Goal: Communication & Community: Answer question/provide support

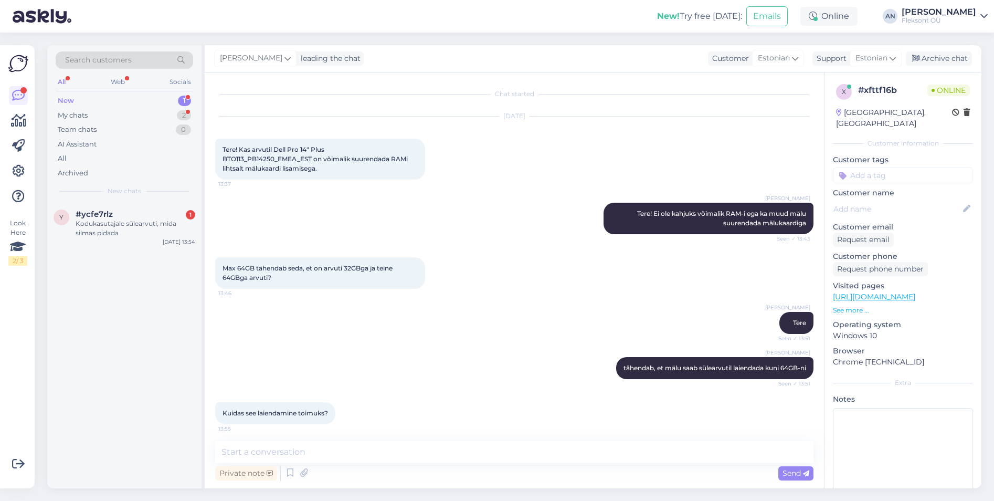
scroll to position [4, 0]
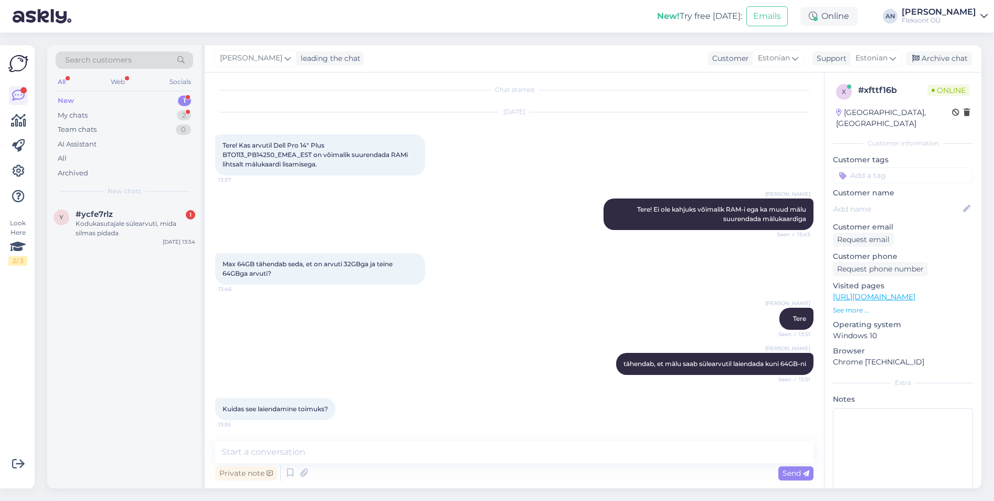
click at [329, 446] on textarea at bounding box center [514, 452] width 598 height 22
type textarea "Sülearvuti tuleb [PERSON_NAME] [PERSON_NAME] panna mälu moodulina sülearvuti si…"
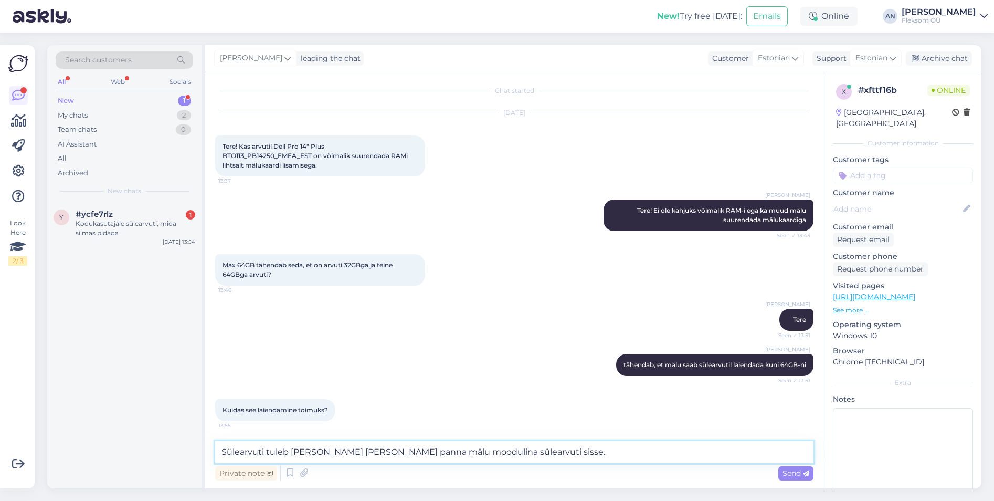
scroll to position [0, 0]
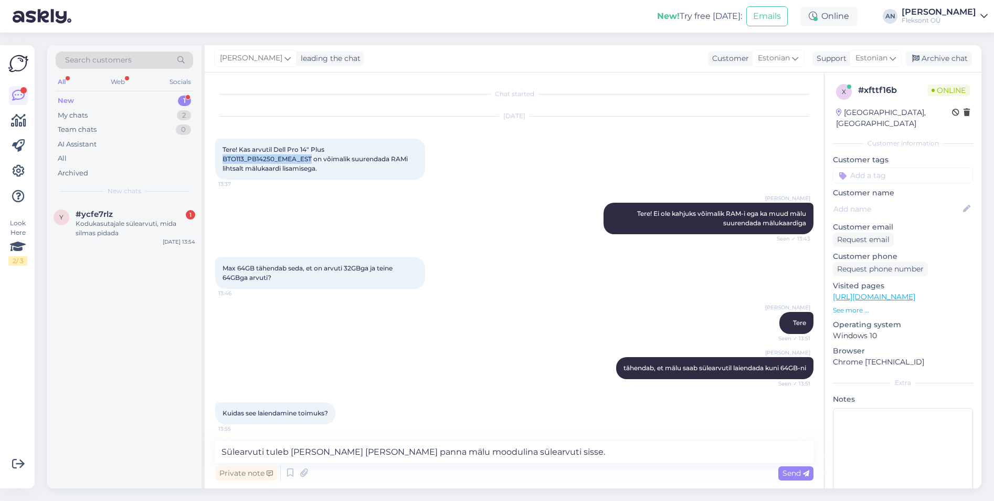
drag, startPoint x: 222, startPoint y: 159, endPoint x: 313, endPoint y: 161, distance: 90.8
click at [313, 161] on div "Tere! Kas arvutil Dell Pro 14" Plus BTO113_PB14250_EMEA_EST on võimalik suurend…" at bounding box center [320, 159] width 210 height 41
copy span "BTO113_PB14250_EMEA_EST"
click at [312, 269] on span "Max 64GB tähendab seda, et on arvuti 32GBga ja teine 64GBga arvuti?" at bounding box center [309, 272] width 172 height 17
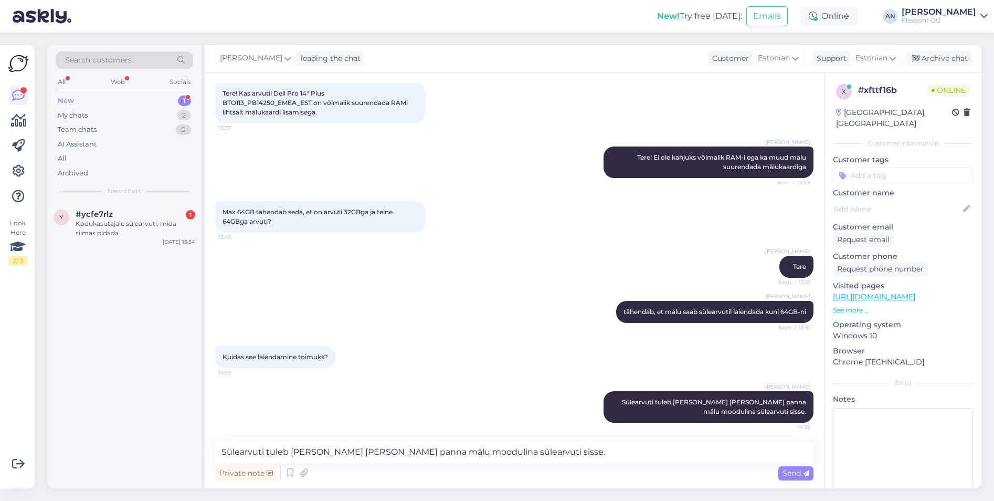
scroll to position [59, 0]
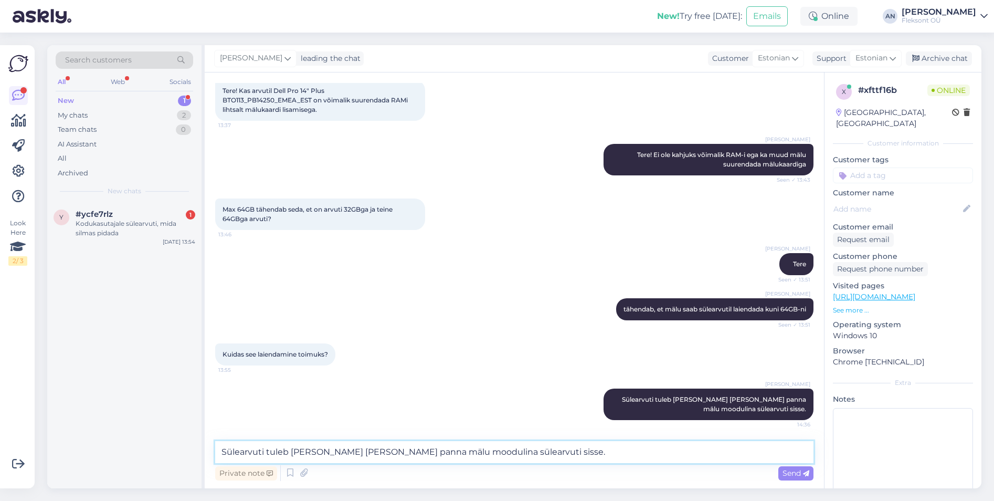
click at [353, 446] on textarea "Sülearvuti tuleb [PERSON_NAME] [PERSON_NAME] panna mälu moodulina sülearvuti si…" at bounding box center [514, 452] width 598 height 22
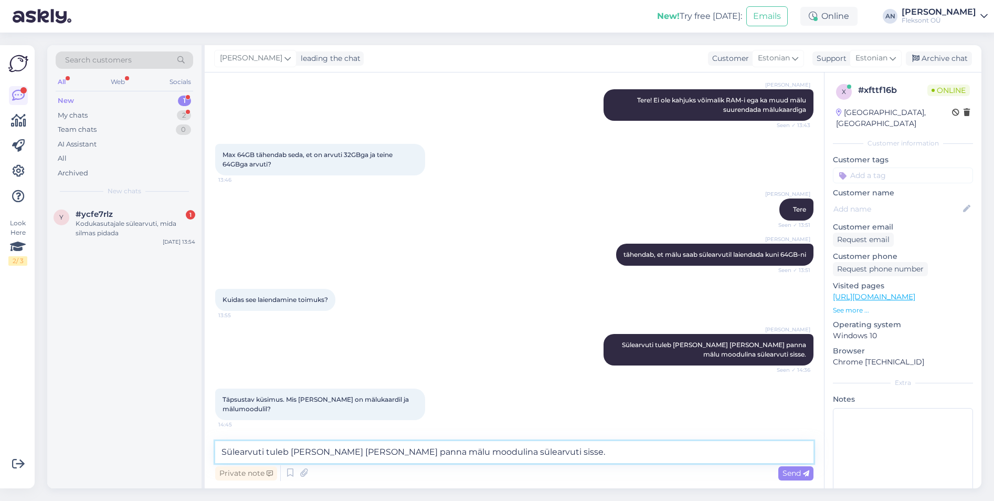
click at [311, 446] on textarea "Sülearvuti tuleb [PERSON_NAME] [PERSON_NAME] panna mälu moodulina sülearvuti si…" at bounding box center [514, 452] width 598 height 22
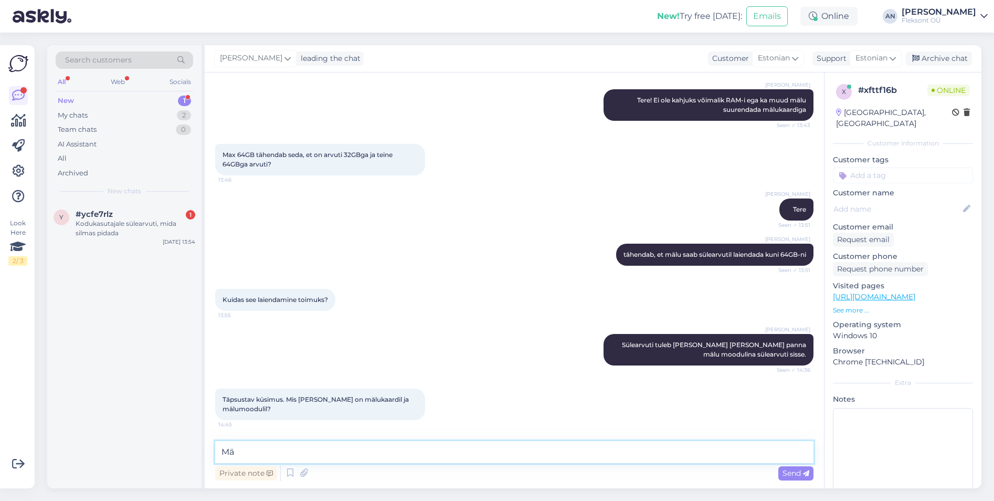
type textarea "M"
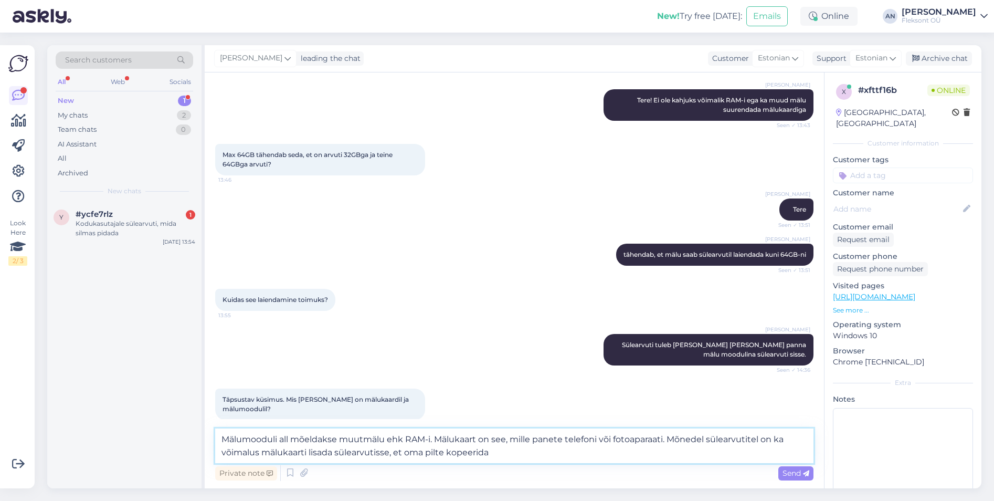
type textarea "Mälumooduli all mõeldakse muutmälu ehk RAM-i. Mälukaart on see, mille panete te…"
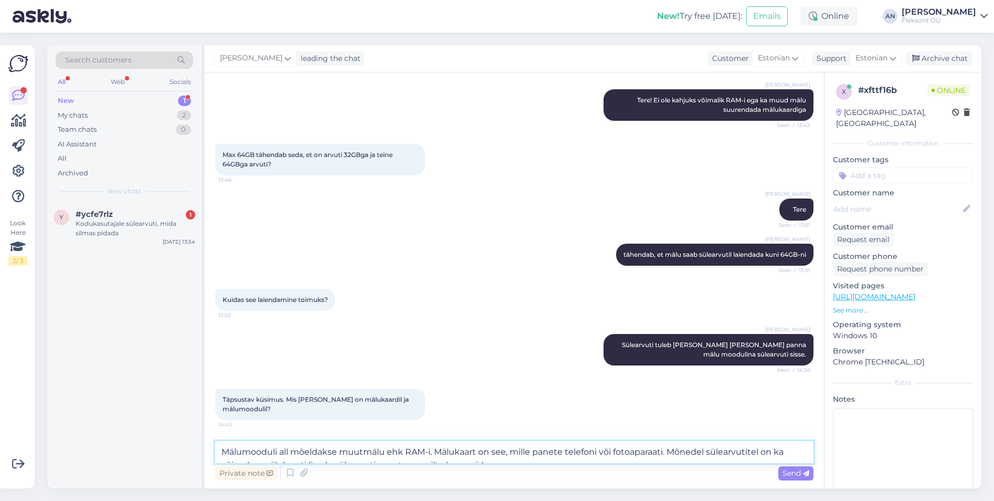
scroll to position [187, 0]
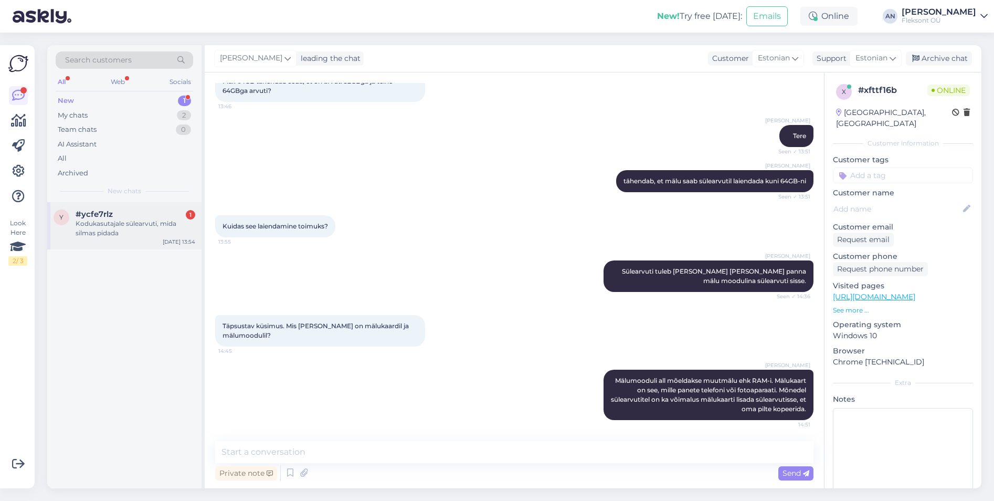
click at [103, 236] on div "Kodukasutajale sülearvuti, mida silmas pidada" at bounding box center [136, 228] width 120 height 19
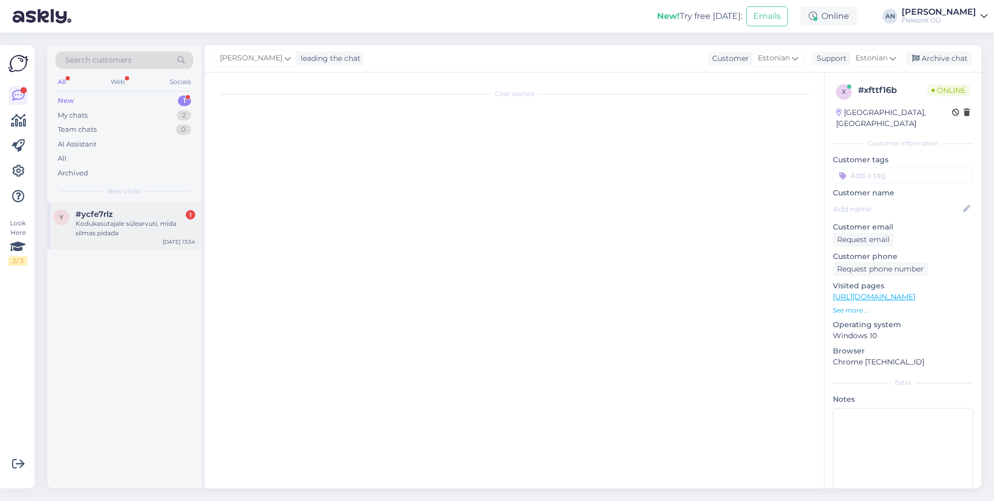
scroll to position [0, 0]
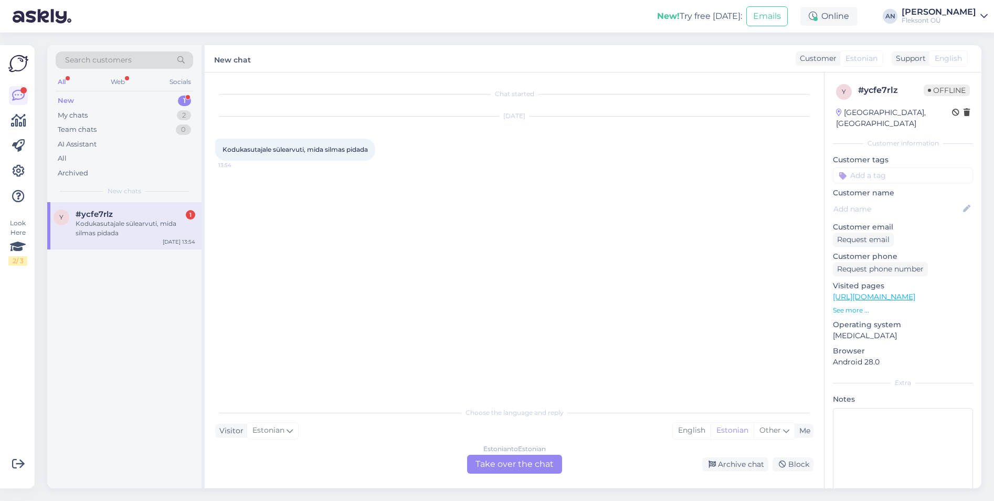
click at [429, 250] on div "Chat started [DATE] Kodukasutajale sülearvuti, mida silmas pidada 13:54" at bounding box center [519, 237] width 608 height 309
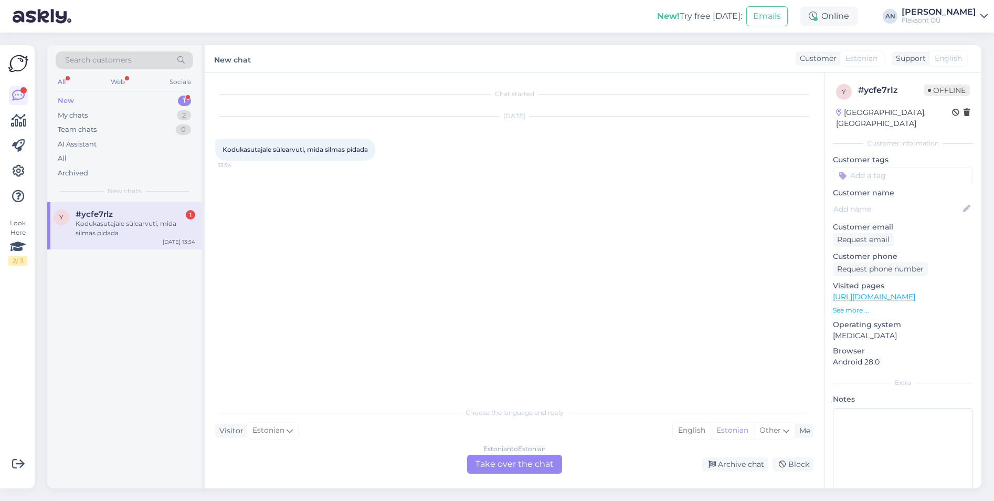
click at [429, 250] on div "Chat started [DATE] Kodukasutajale sülearvuti, mida silmas pidada 13:54" at bounding box center [519, 237] width 608 height 309
click at [164, 227] on div "Kodukasutajale sülearvuti, mida silmas pidada" at bounding box center [136, 228] width 120 height 19
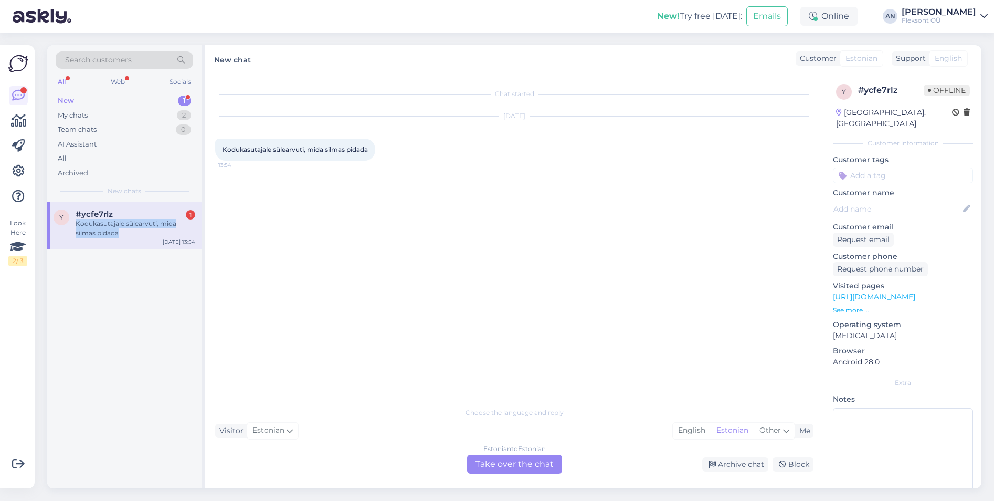
click at [164, 227] on div "Kodukasutajale sülearvuti, mida silmas pidada" at bounding box center [136, 228] width 120 height 19
click at [358, 271] on div "Chat started [DATE] Kodukasutajale sülearvuti, mida silmas pidada 13:54" at bounding box center [519, 237] width 608 height 309
click at [156, 220] on div "Kodukasutajale sülearvuti, mida silmas pidada" at bounding box center [136, 228] width 120 height 19
click at [75, 114] on div "My chats" at bounding box center [73, 115] width 30 height 10
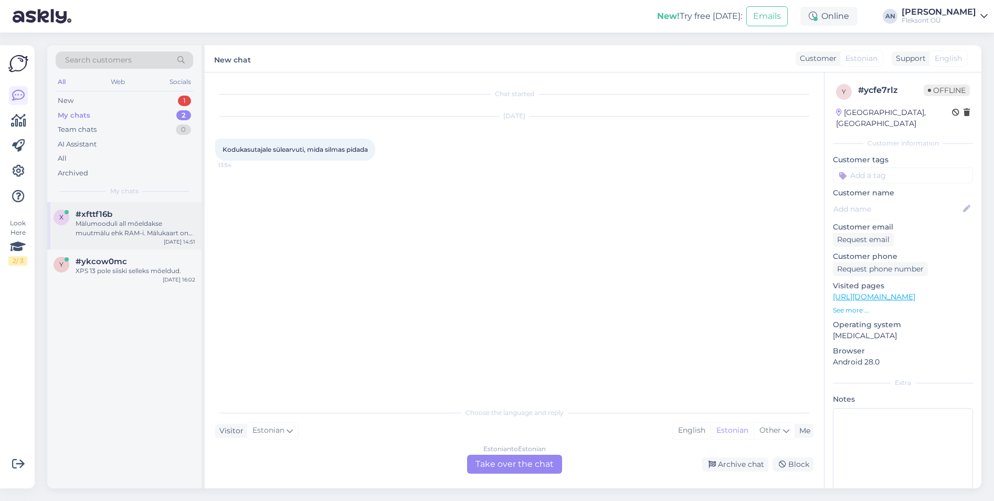
click at [127, 219] on div "Mälumooduli all mõeldakse muutmälu ehk RAM-i. Mälukaart on see, mille panete te…" at bounding box center [136, 228] width 120 height 19
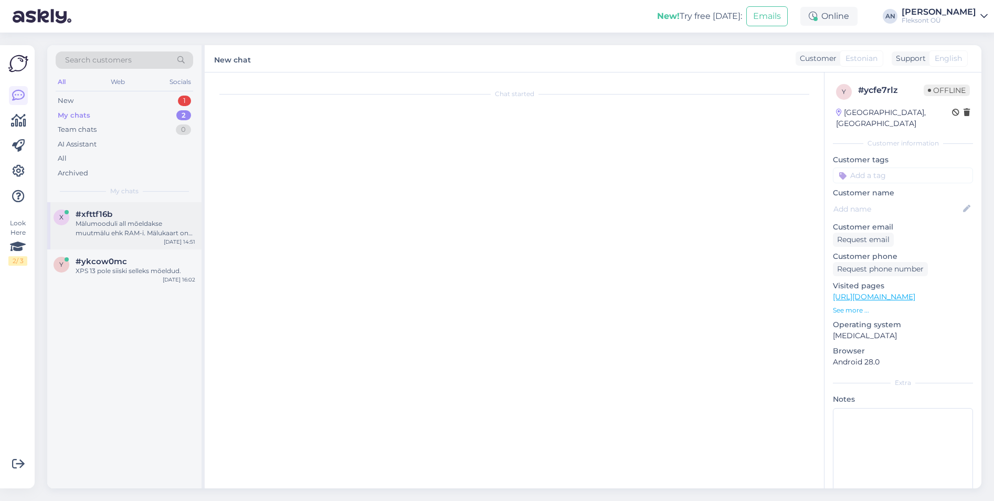
scroll to position [187, 0]
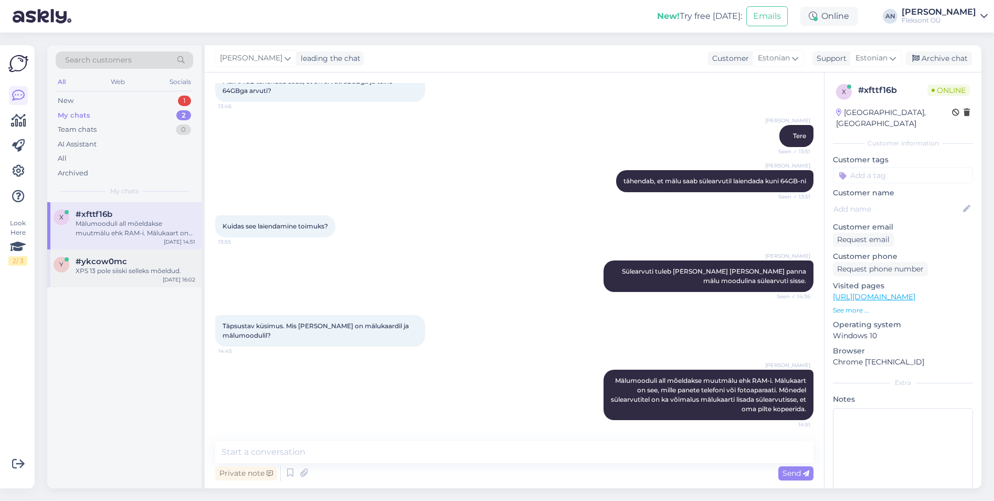
click at [118, 272] on div "XPS 13 pole siiski selleks mõeldud." at bounding box center [136, 270] width 120 height 9
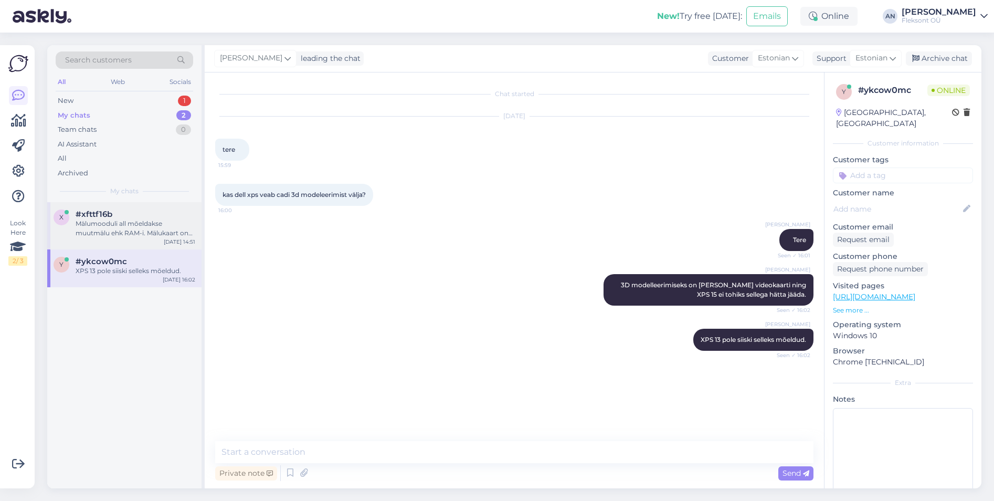
click at [140, 219] on div "Mälumooduli all mõeldakse muutmälu ehk RAM-i. Mälukaart on see, mille panete te…" at bounding box center [136, 228] width 120 height 19
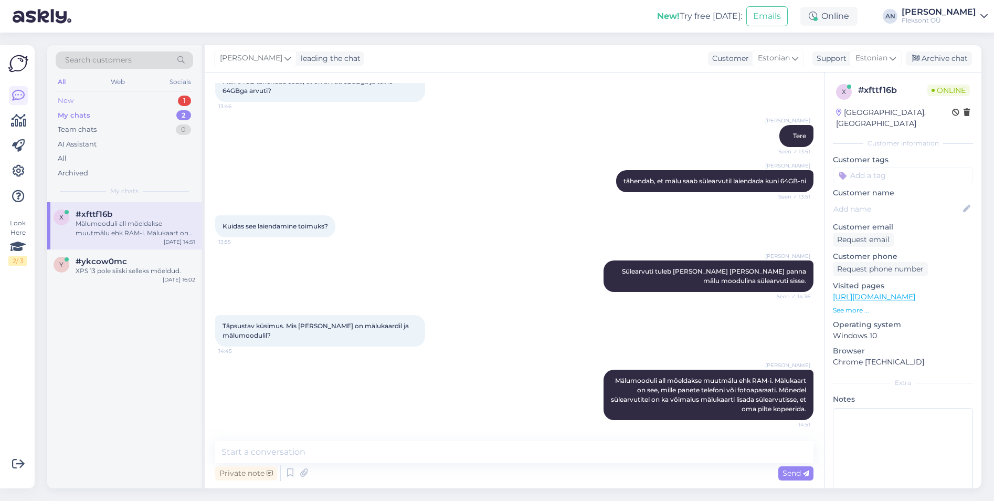
click at [79, 98] on div "New 1" at bounding box center [125, 100] width 138 height 15
click at [98, 213] on span "#ycfe7rlz" at bounding box center [94, 213] width 37 height 9
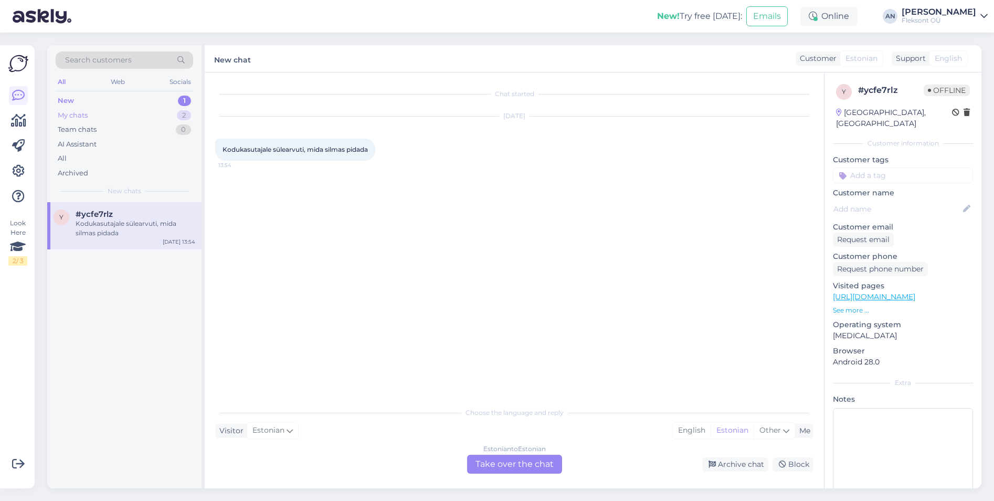
click at [80, 114] on div "My chats" at bounding box center [73, 115] width 30 height 10
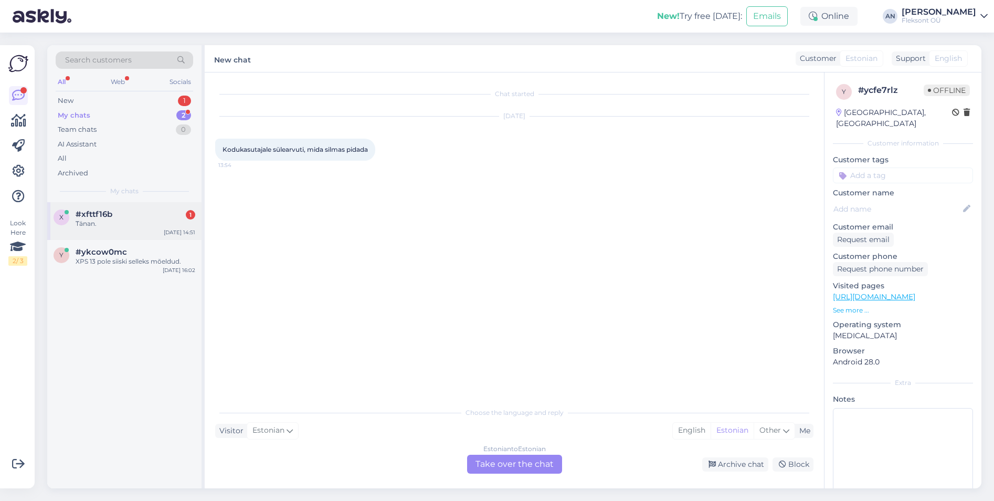
click at [109, 225] on div "Tänan." at bounding box center [136, 223] width 120 height 9
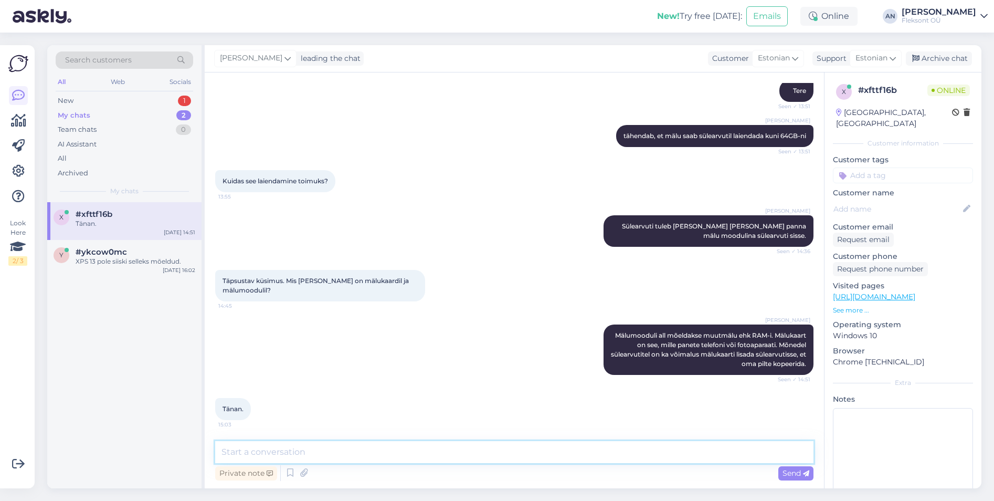
click at [394, 448] on textarea at bounding box center [514, 452] width 598 height 22
type textarea "C"
type textarea "Võtke heaks"
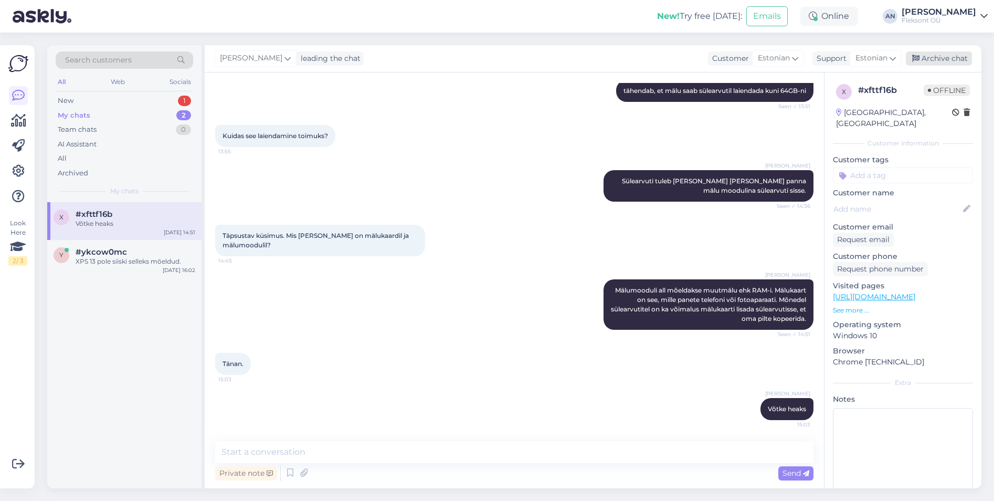
click at [963, 55] on div "Archive chat" at bounding box center [939, 58] width 66 height 14
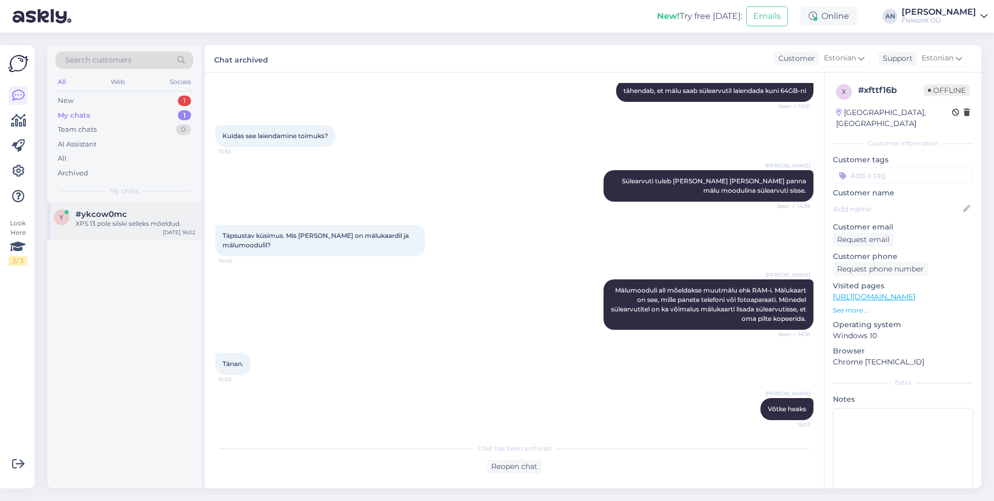
click at [79, 216] on span "#ykcow0mc" at bounding box center [101, 213] width 51 height 9
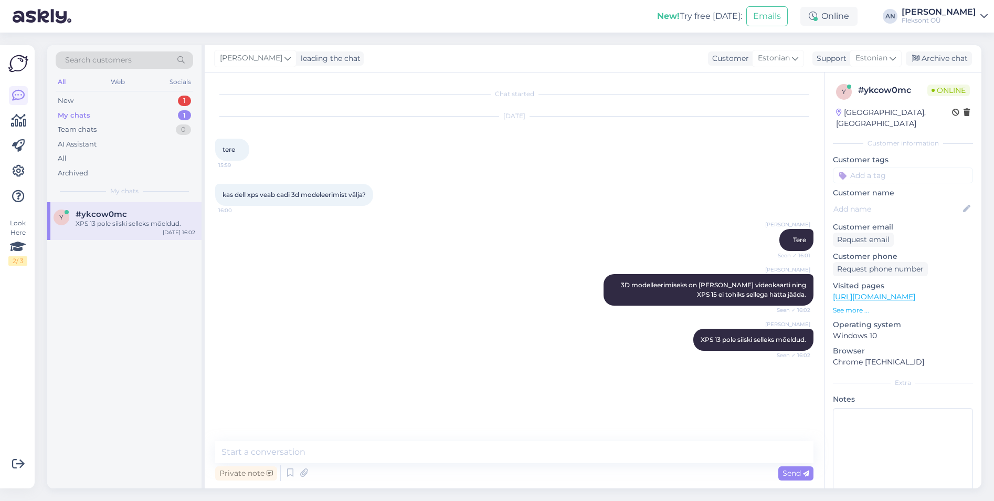
click at [97, 108] on div "My chats 1" at bounding box center [125, 115] width 138 height 15
click at [100, 98] on div "New 1" at bounding box center [125, 100] width 138 height 15
click at [109, 232] on div "Kodukasutajale sülearvuti, mida silmas pidada" at bounding box center [136, 228] width 120 height 19
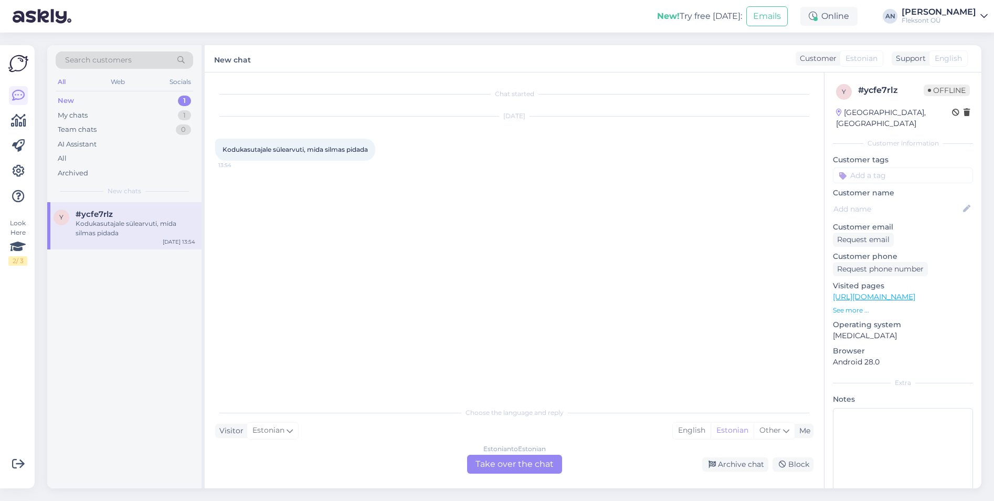
click at [458, 230] on div "Chat started [DATE] Kodukasutajale sülearvuti, mida silmas pidada 13:54" at bounding box center [519, 237] width 608 height 309
click at [522, 449] on div "Estonian to Estonian" at bounding box center [514, 448] width 62 height 9
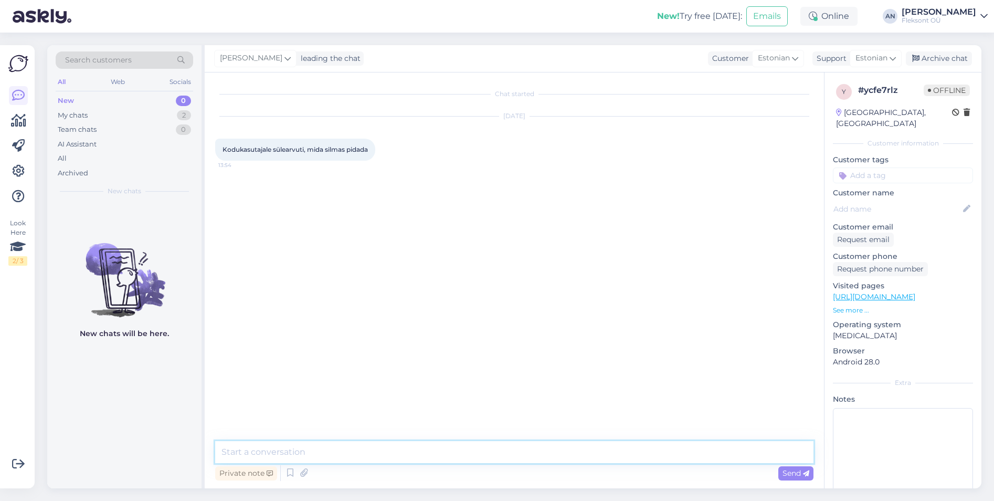
click at [379, 446] on textarea at bounding box center [514, 452] width 598 height 22
type textarea "Tere"
type textarea "Soovitan lugeda meie blogi, mida sülearvuti valimisel silmas pidada."
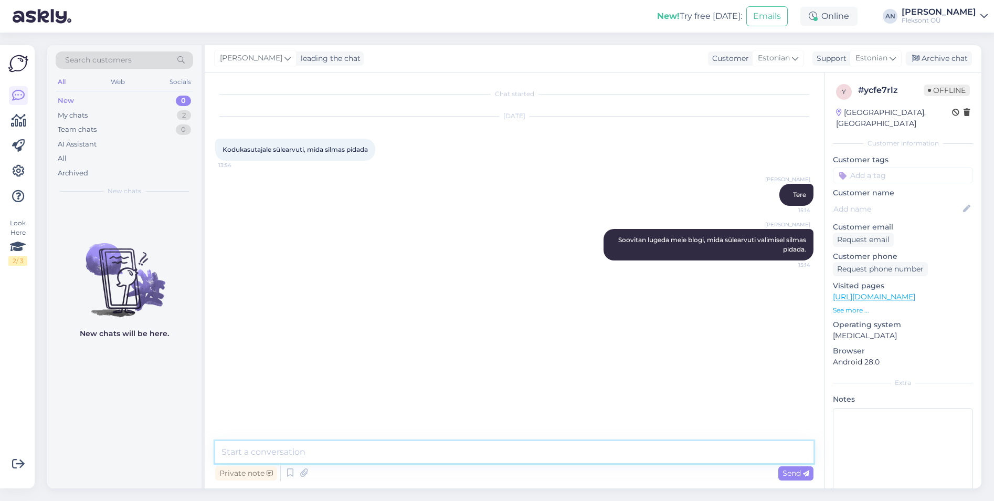
paste textarea "[URL][DOMAIN_NAME]"
type textarea "[URL][DOMAIN_NAME]"
click at [943, 53] on div "Archive chat" at bounding box center [939, 58] width 66 height 14
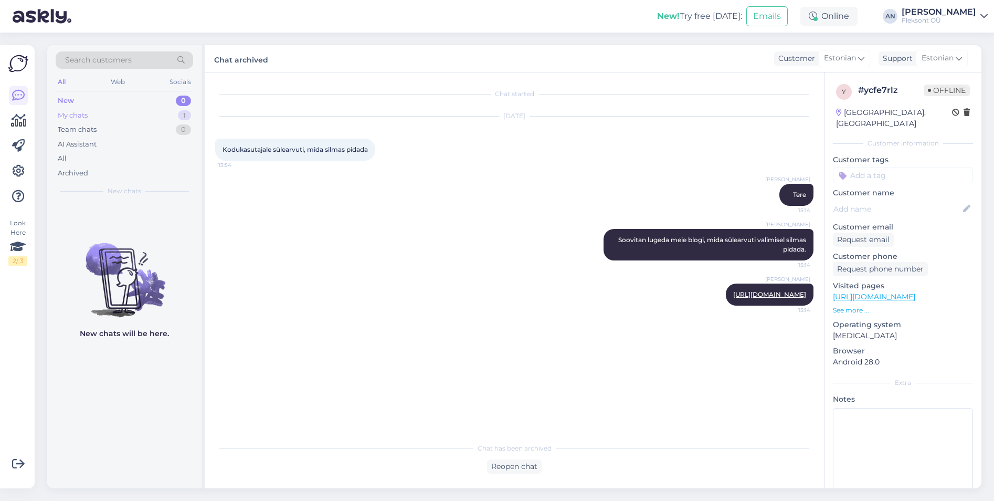
click at [86, 117] on div "My chats" at bounding box center [73, 115] width 30 height 10
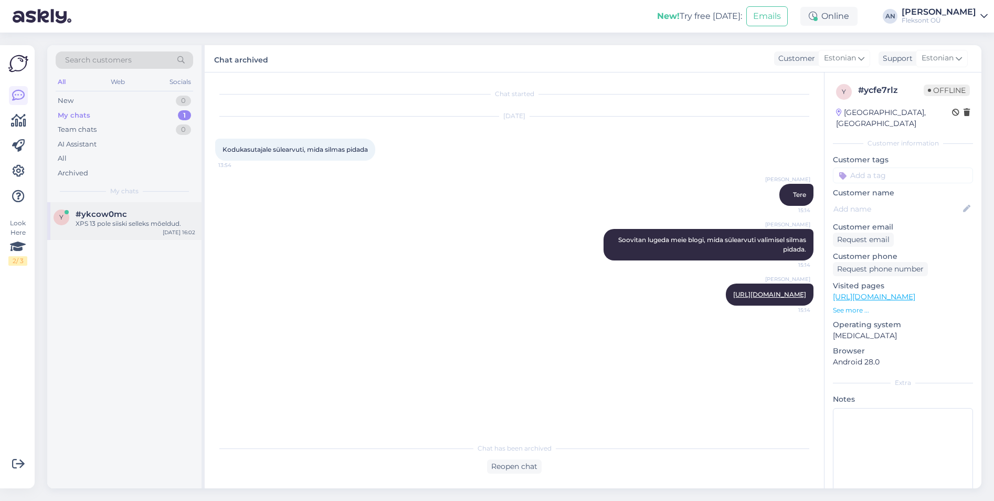
click at [88, 217] on span "#ykcow0mc" at bounding box center [101, 213] width 51 height 9
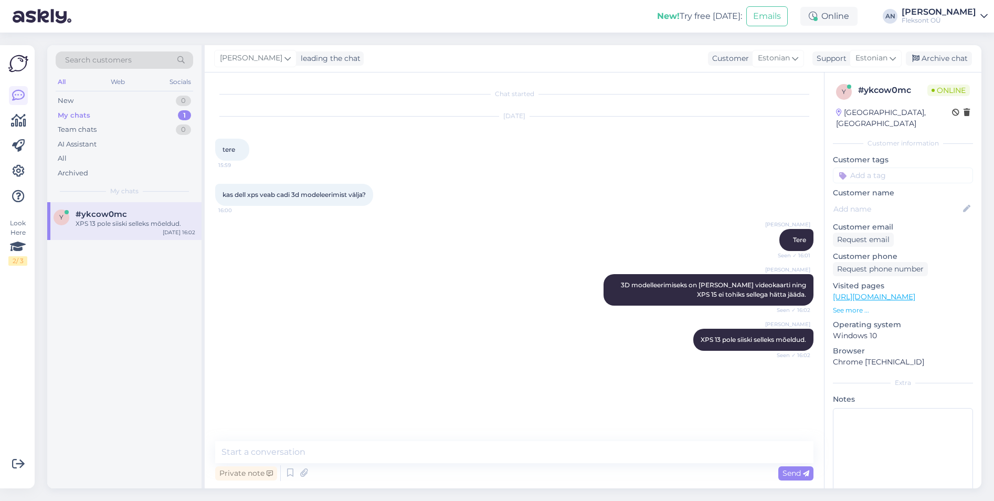
click at [547, 252] on div "[PERSON_NAME] Tere Seen ✓ 16:01" at bounding box center [514, 239] width 598 height 45
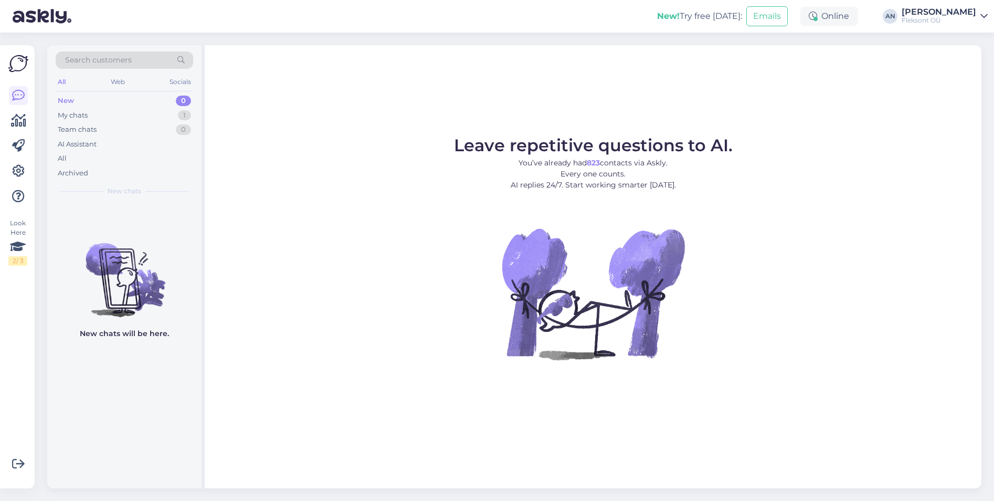
click at [589, 160] on b "823" at bounding box center [593, 162] width 13 height 9
click at [429, 195] on figure "Leave repetitive questions to AI. You’ve already had 823 contacts via Askly. Ev…" at bounding box center [593, 262] width 758 height 251
click at [80, 112] on div "My chats" at bounding box center [73, 115] width 30 height 10
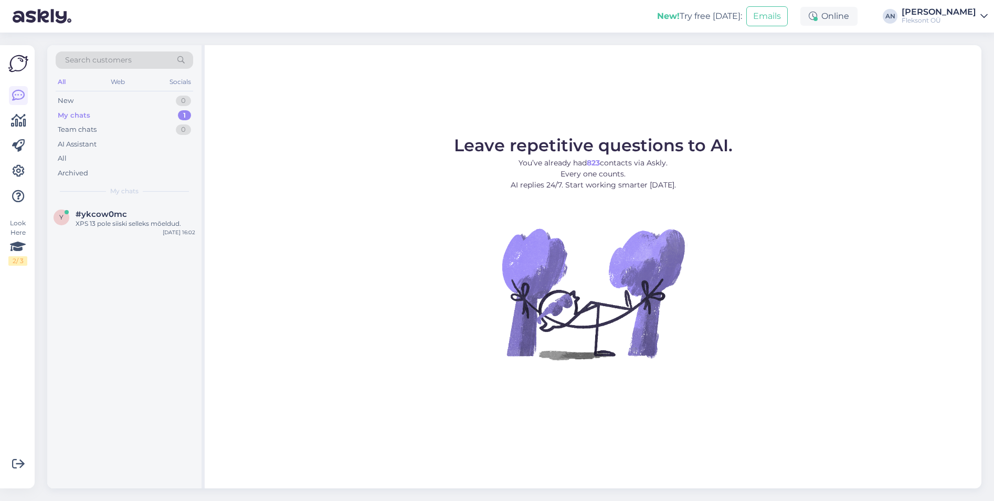
click at [345, 172] on figure "Leave repetitive questions to AI. You’ve already had 823 contacts via Askly. Ev…" at bounding box center [593, 262] width 758 height 251
